Goal: Navigation & Orientation: Find specific page/section

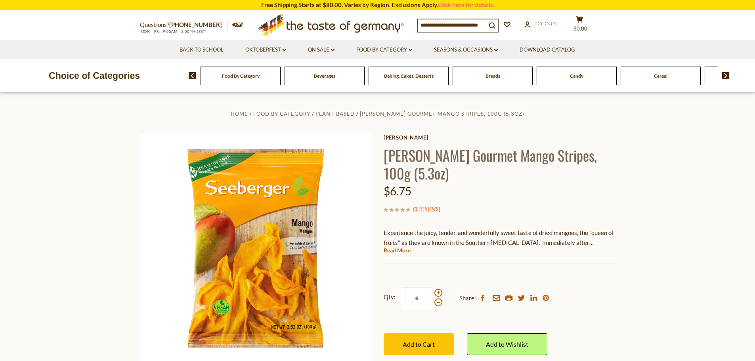
drag, startPoint x: 606, startPoint y: 156, endPoint x: 567, endPoint y: 174, distance: 42.9
click at [564, 180] on h1 "[PERSON_NAME] Gourmet Mango Stripes, 100g (5.3oz)" at bounding box center [500, 164] width 232 height 36
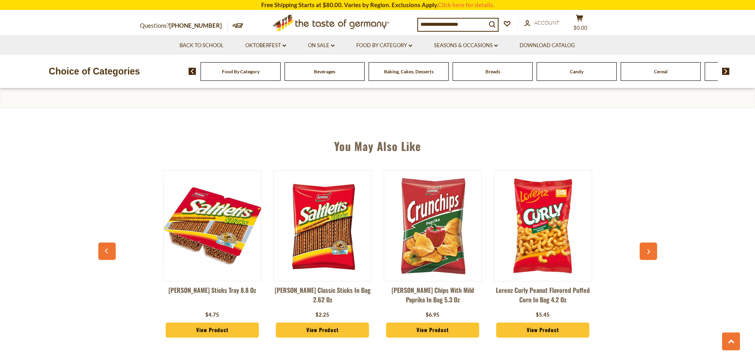
drag, startPoint x: 343, startPoint y: 336, endPoint x: 470, endPoint y: 203, distance: 184.0
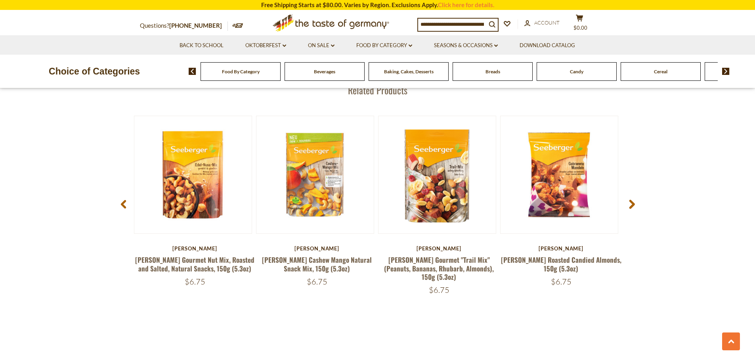
scroll to position [1031, 0]
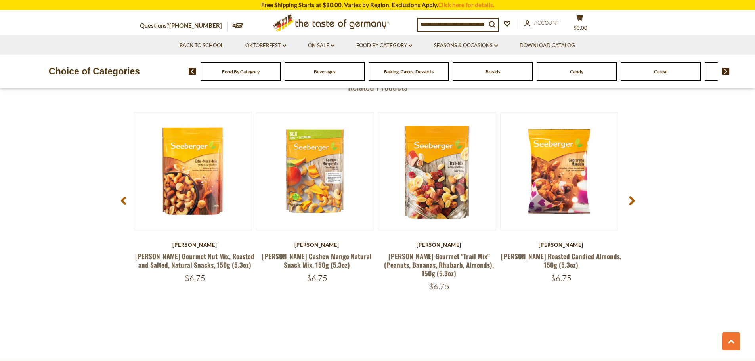
click at [632, 196] on icon at bounding box center [632, 201] width 6 height 10
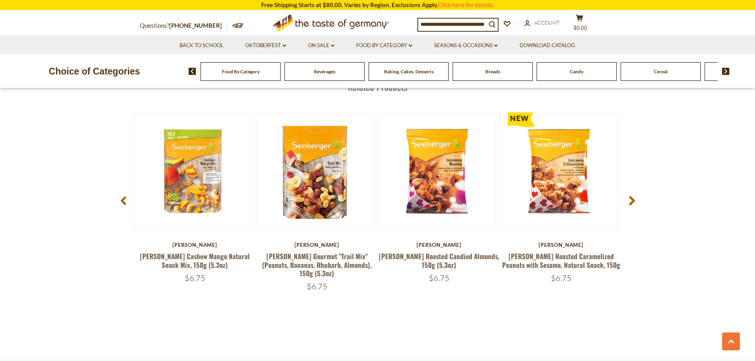
click at [632, 196] on icon at bounding box center [632, 201] width 6 height 10
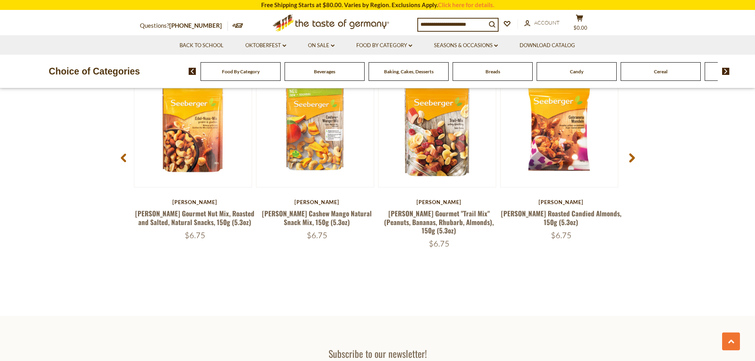
scroll to position [1150, 0]
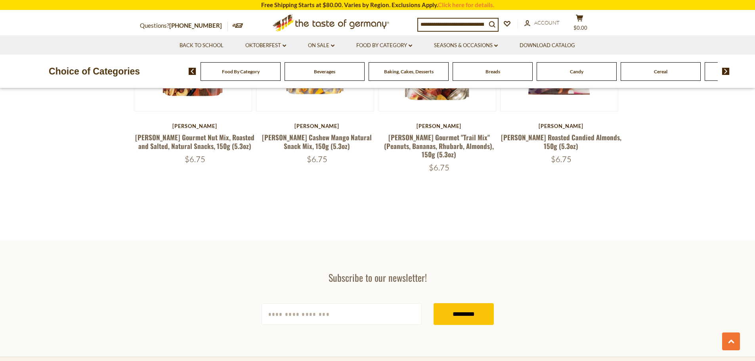
click at [246, 72] on span "Food By Category" at bounding box center [241, 72] width 38 height 6
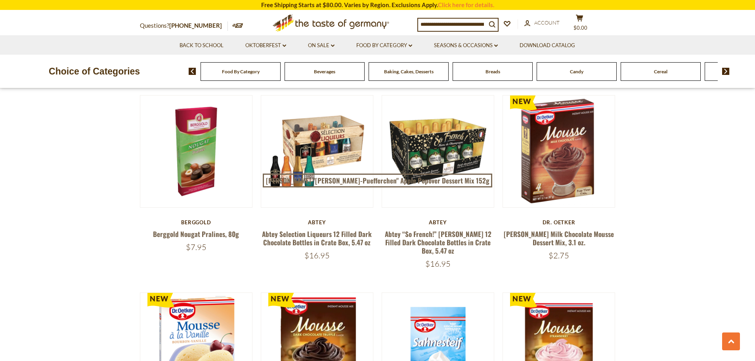
scroll to position [476, 0]
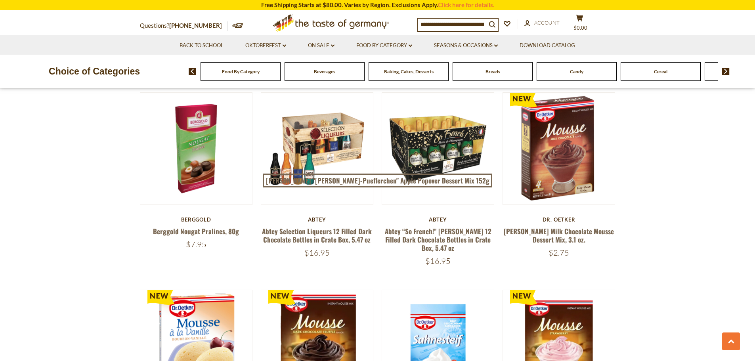
drag, startPoint x: 118, startPoint y: 185, endPoint x: 56, endPoint y: 184, distance: 62.7
drag, startPoint x: 56, startPoint y: 184, endPoint x: 36, endPoint y: 190, distance: 20.4
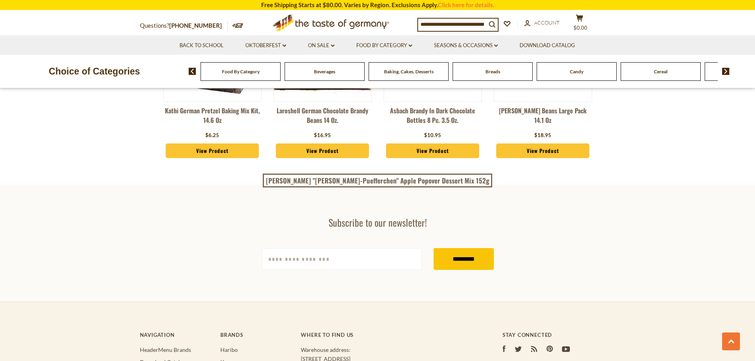
scroll to position [2141, 0]
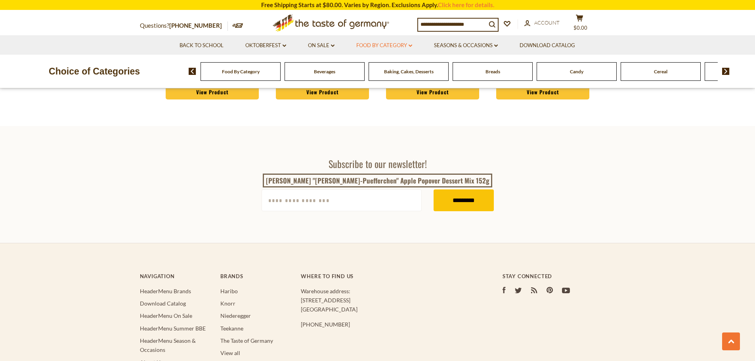
click at [406, 45] on link "Food By Category dropdown_arrow" at bounding box center [385, 45] width 56 height 9
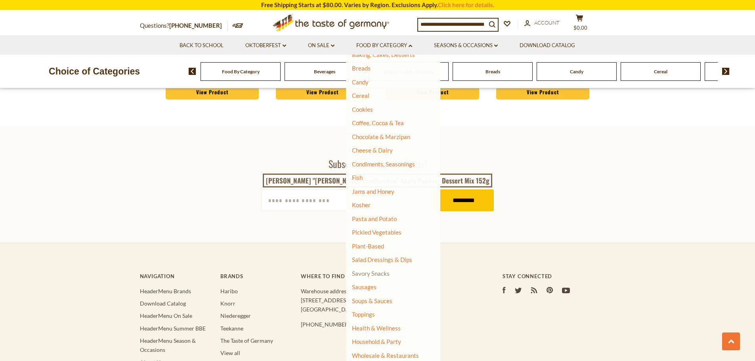
scroll to position [0, 0]
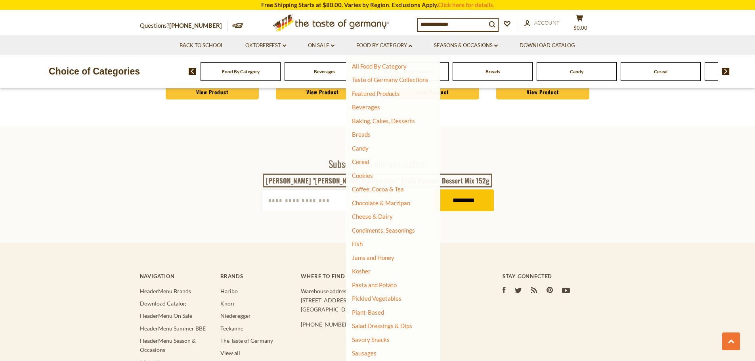
drag, startPoint x: 385, startPoint y: 276, endPoint x: 566, endPoint y: 224, distance: 187.9
